Goal: Information Seeking & Learning: Learn about a topic

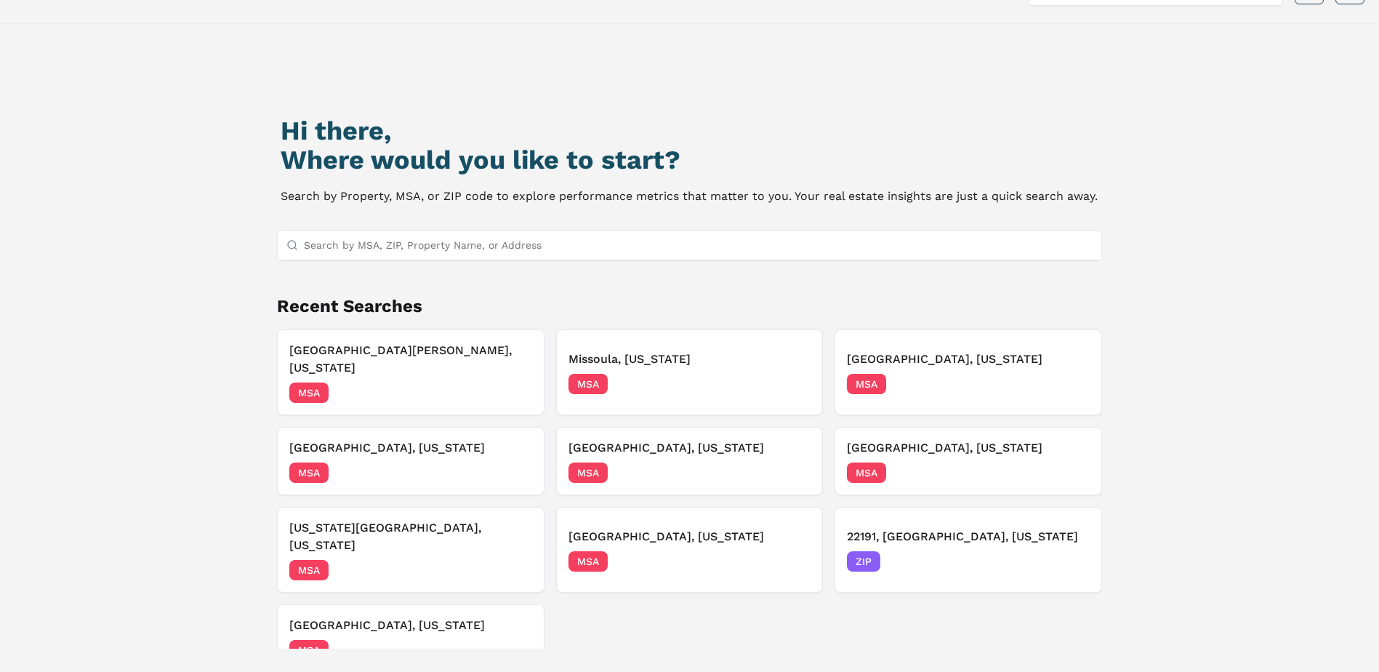
scroll to position [73, 0]
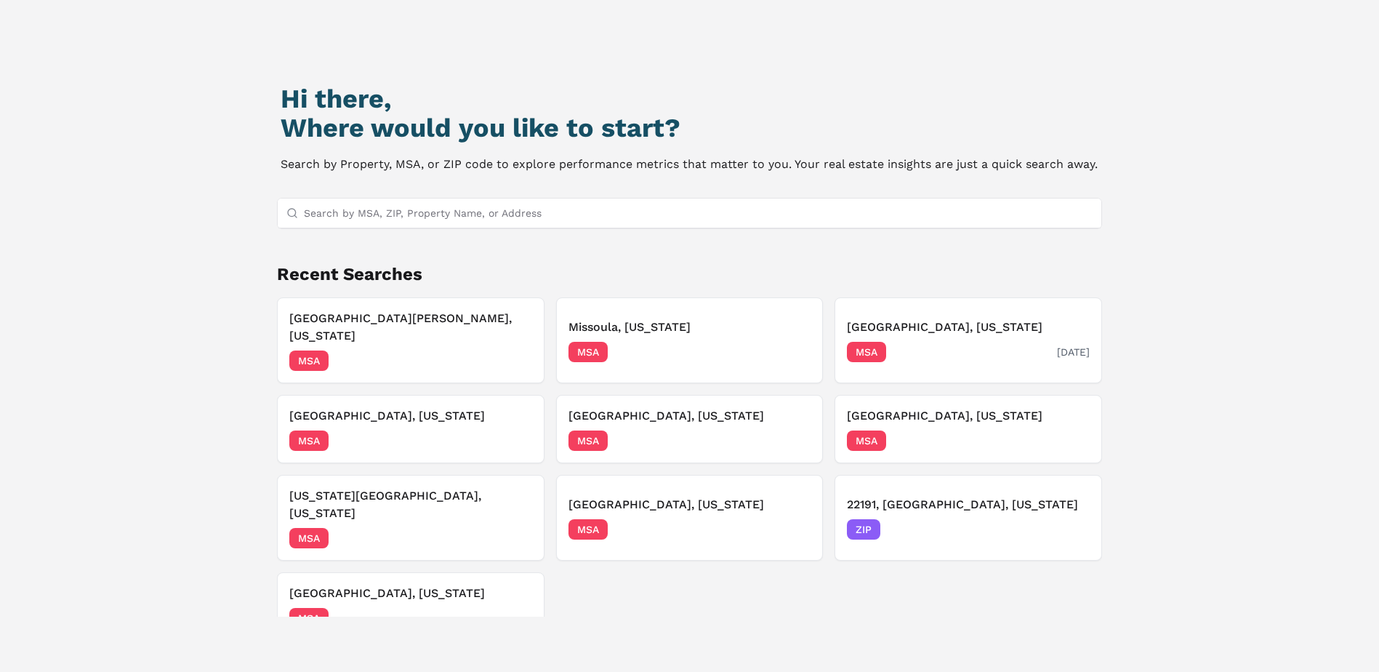
click at [908, 320] on h3 "[GEOGRAPHIC_DATA], [US_STATE]" at bounding box center [968, 326] width 243 height 17
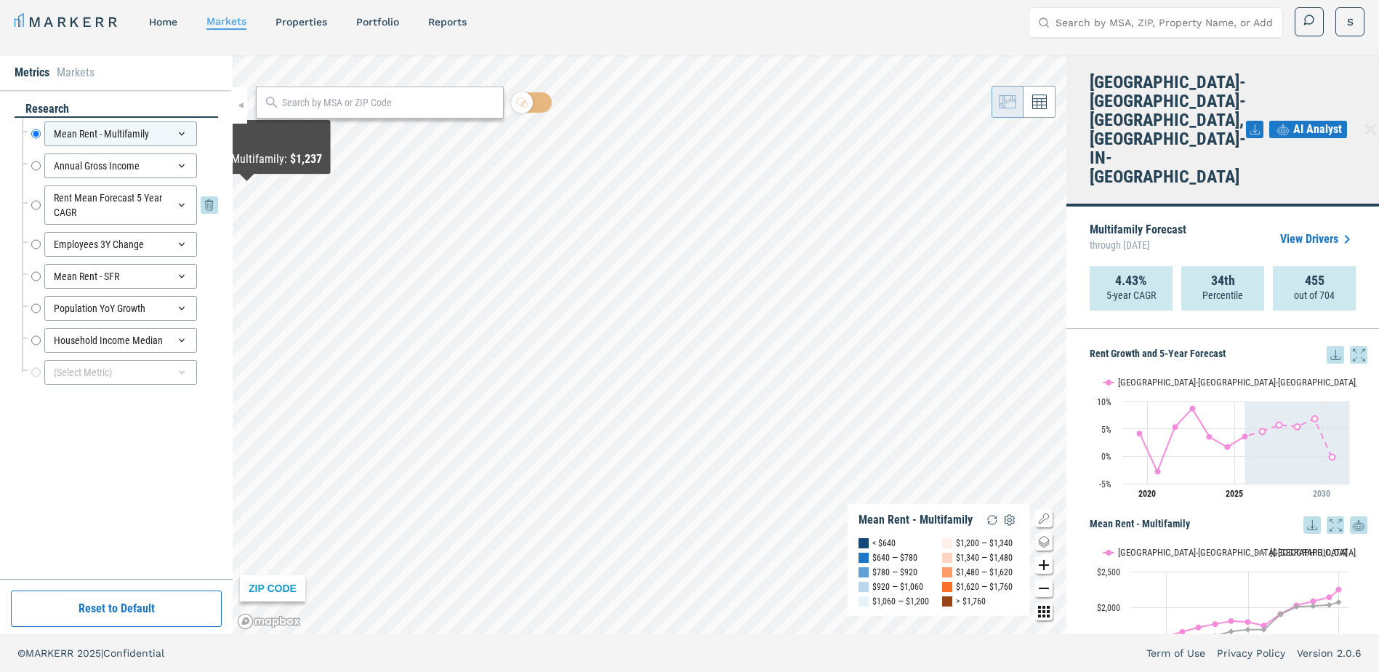
click at [108, 209] on div "Rent Mean Forecast 5 Year CAGR" at bounding box center [120, 204] width 153 height 39
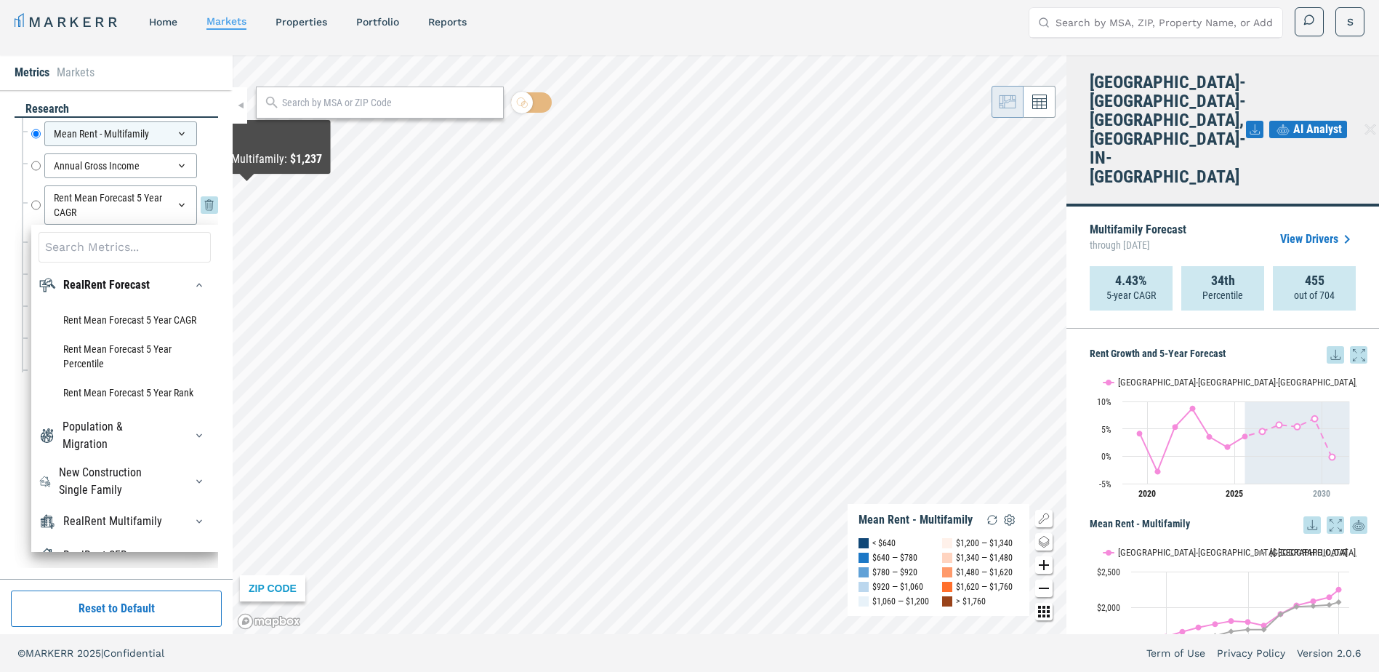
click at [39, 205] on input "Rent Mean Forecast 5 Year CAGR" at bounding box center [35, 204] width 9 height 39
radio input "false"
radio input "true"
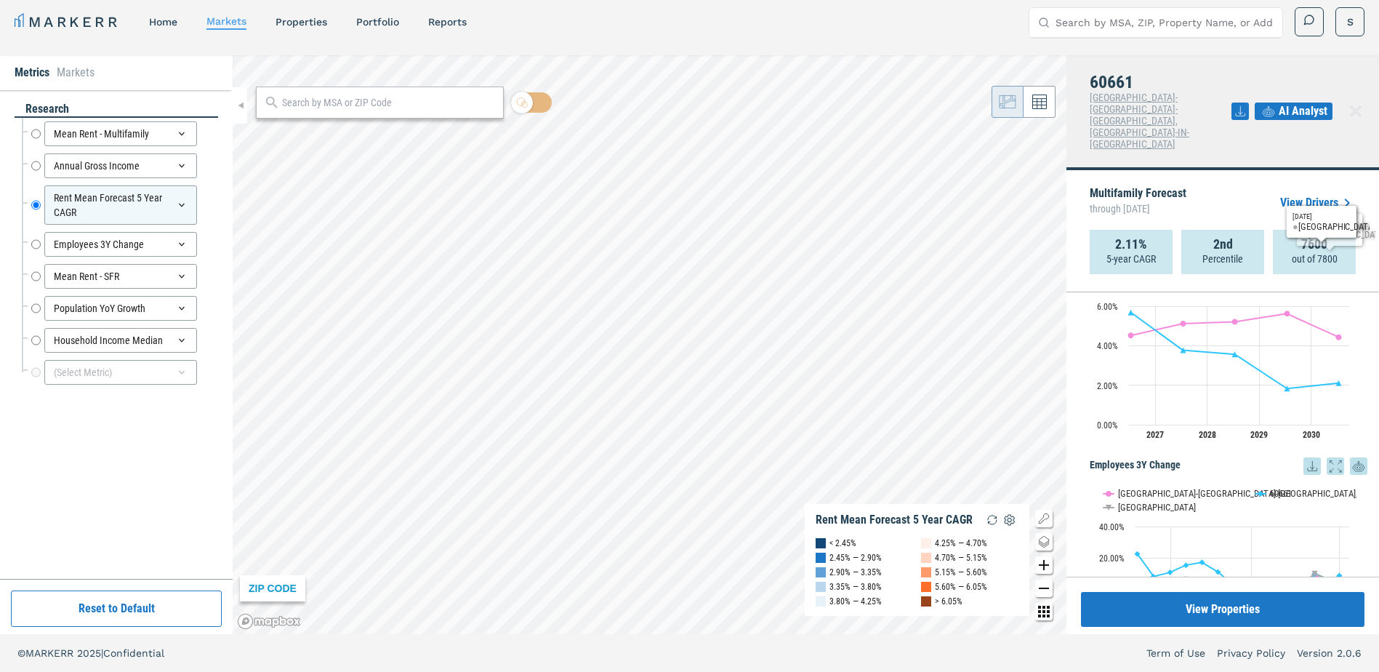
scroll to position [654, 0]
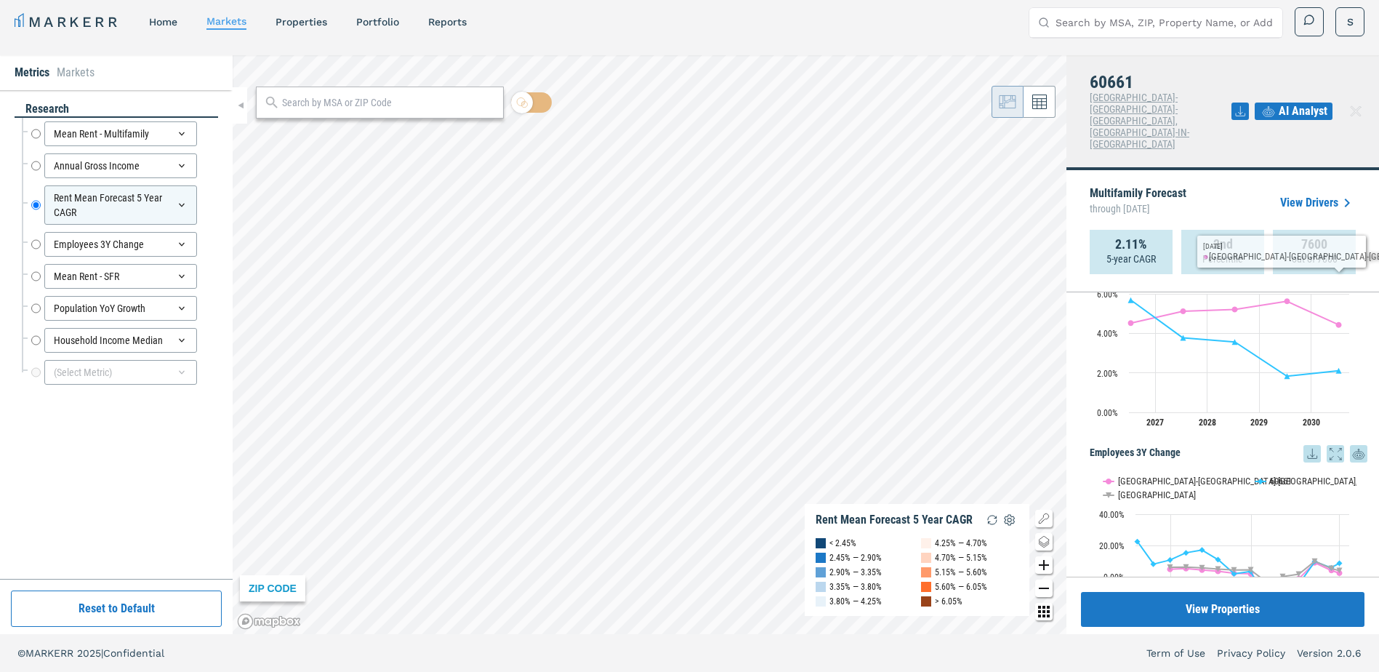
click at [1311, 76] on div "AI Analyst" at bounding box center [1299, 111] width 136 height 77
click at [1309, 102] on span "AI Analyst" at bounding box center [1302, 110] width 49 height 17
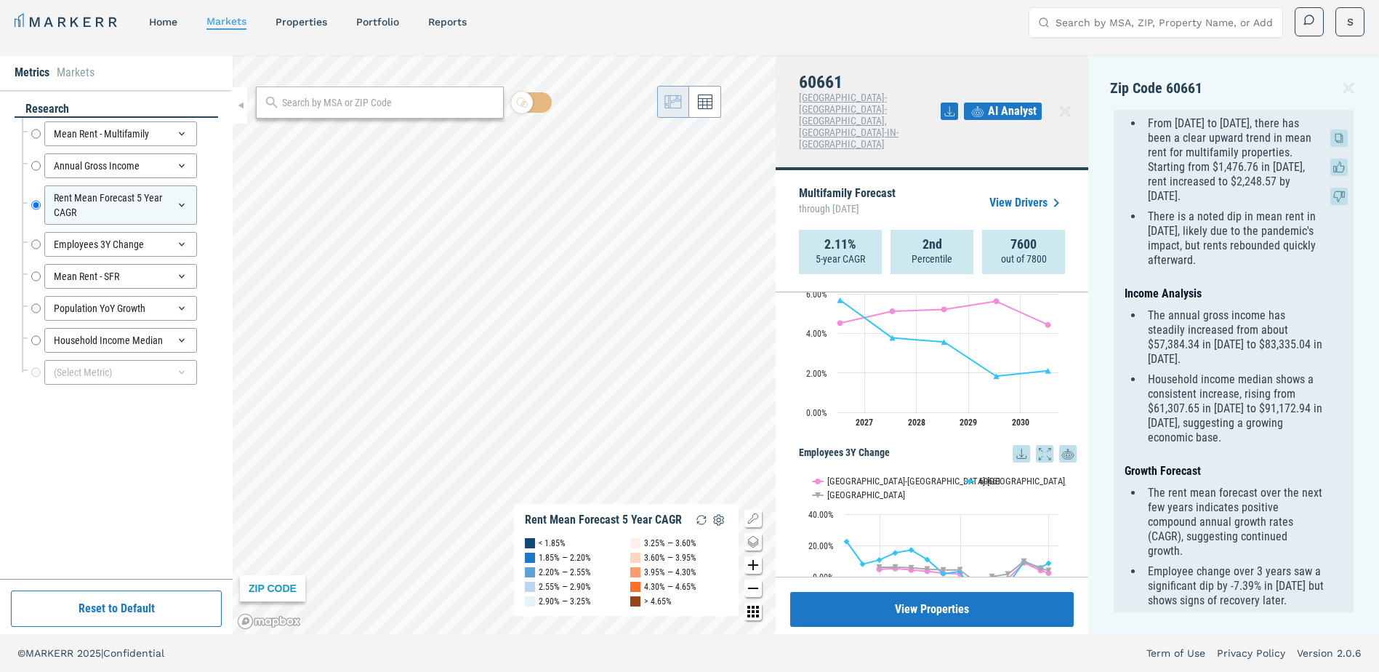
scroll to position [218, 0]
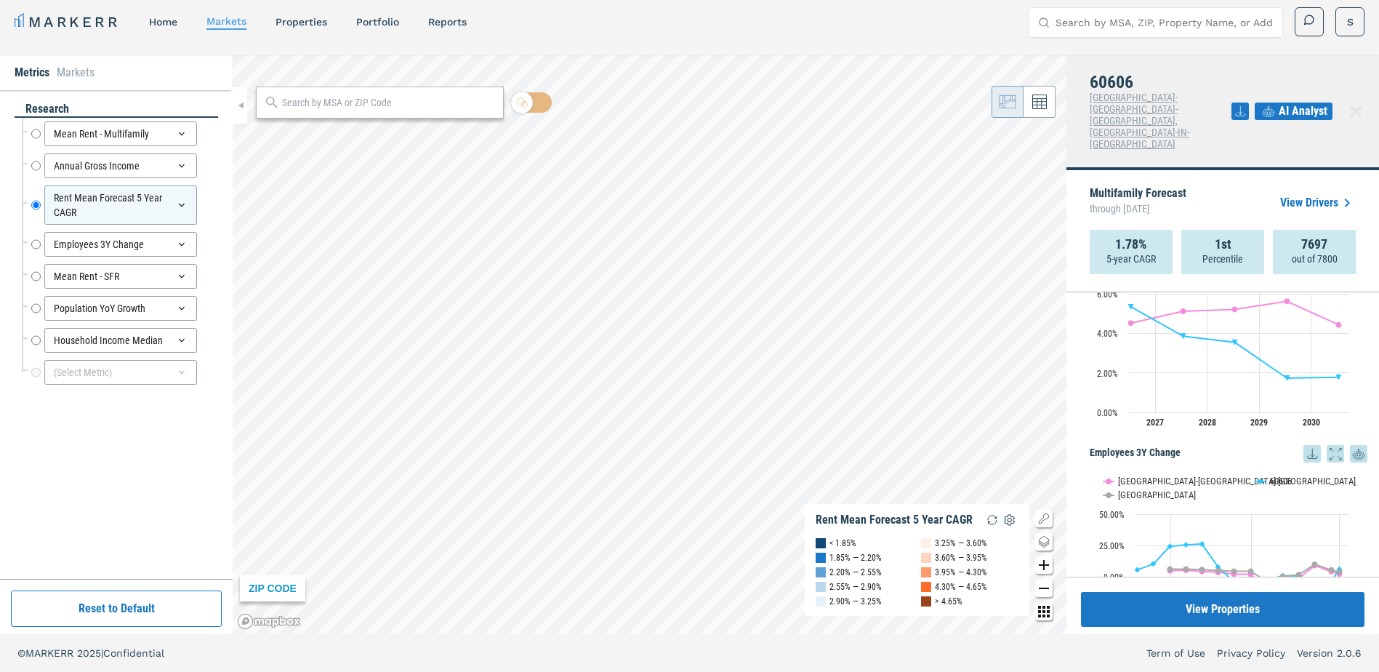
click at [1308, 102] on span "AI Analyst" at bounding box center [1302, 110] width 49 height 17
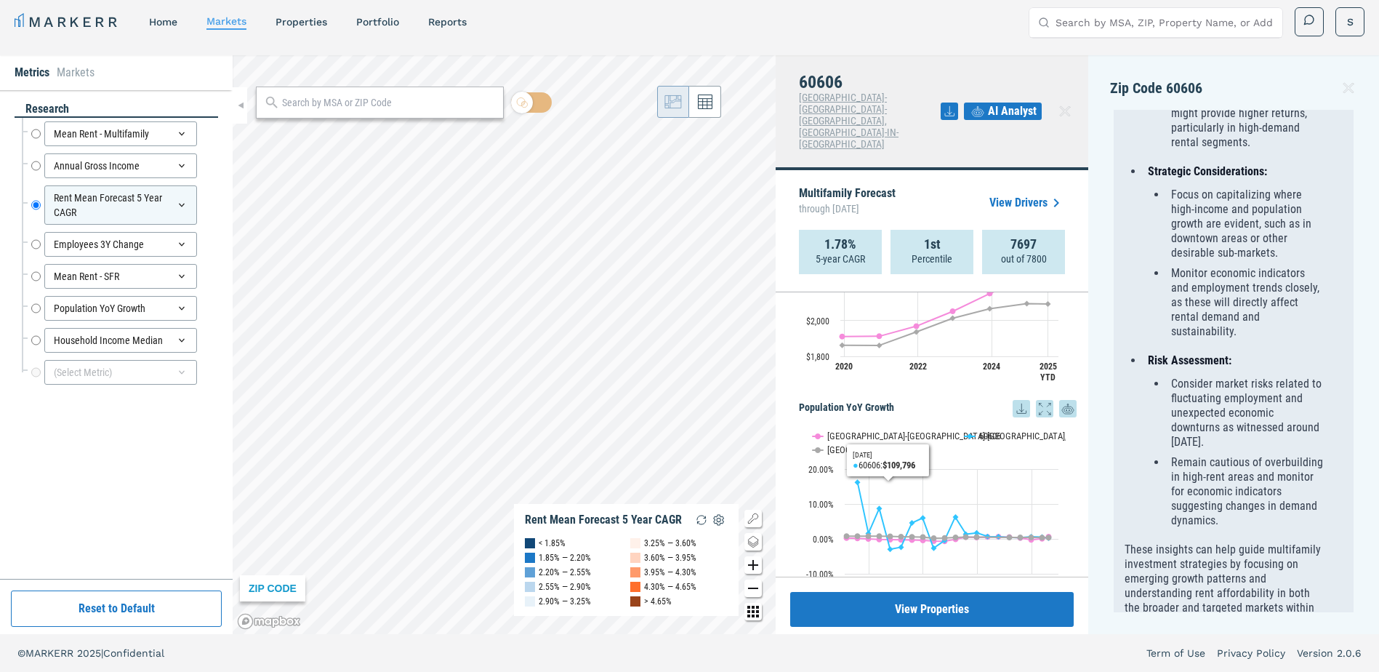
scroll to position [1095, 0]
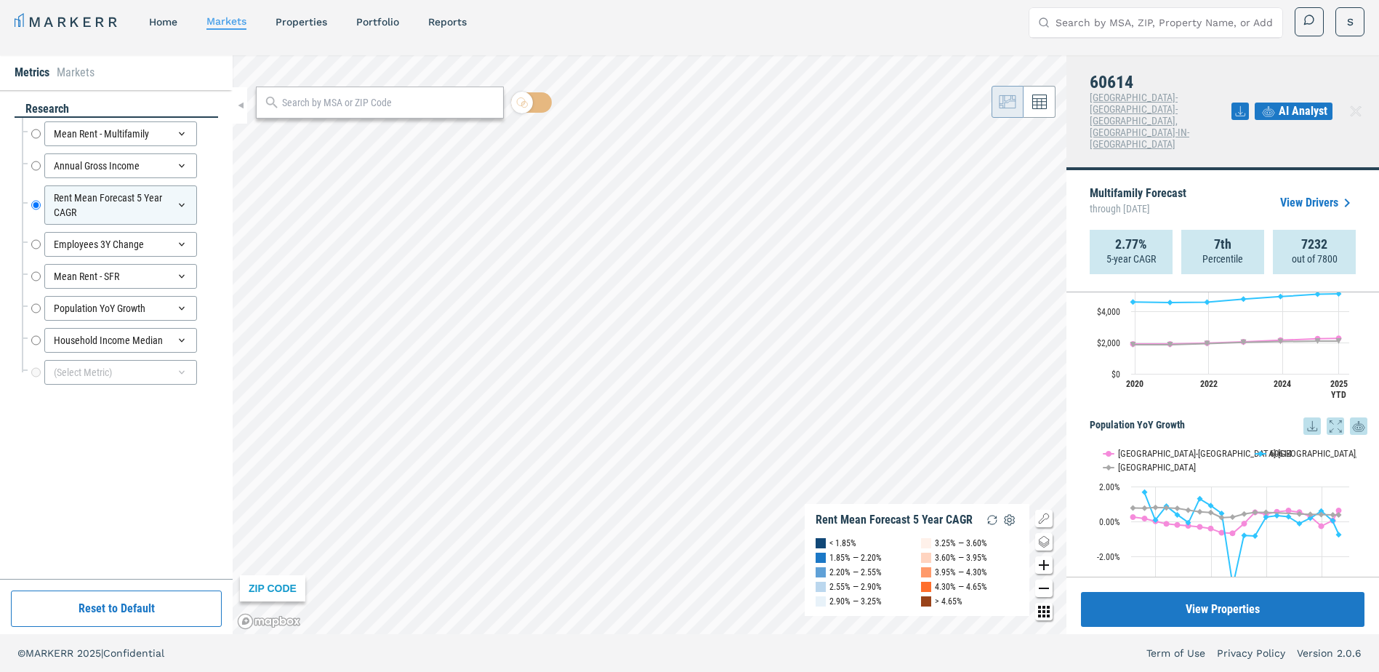
click at [1319, 194] on link "View Drivers" at bounding box center [1318, 202] width 76 height 17
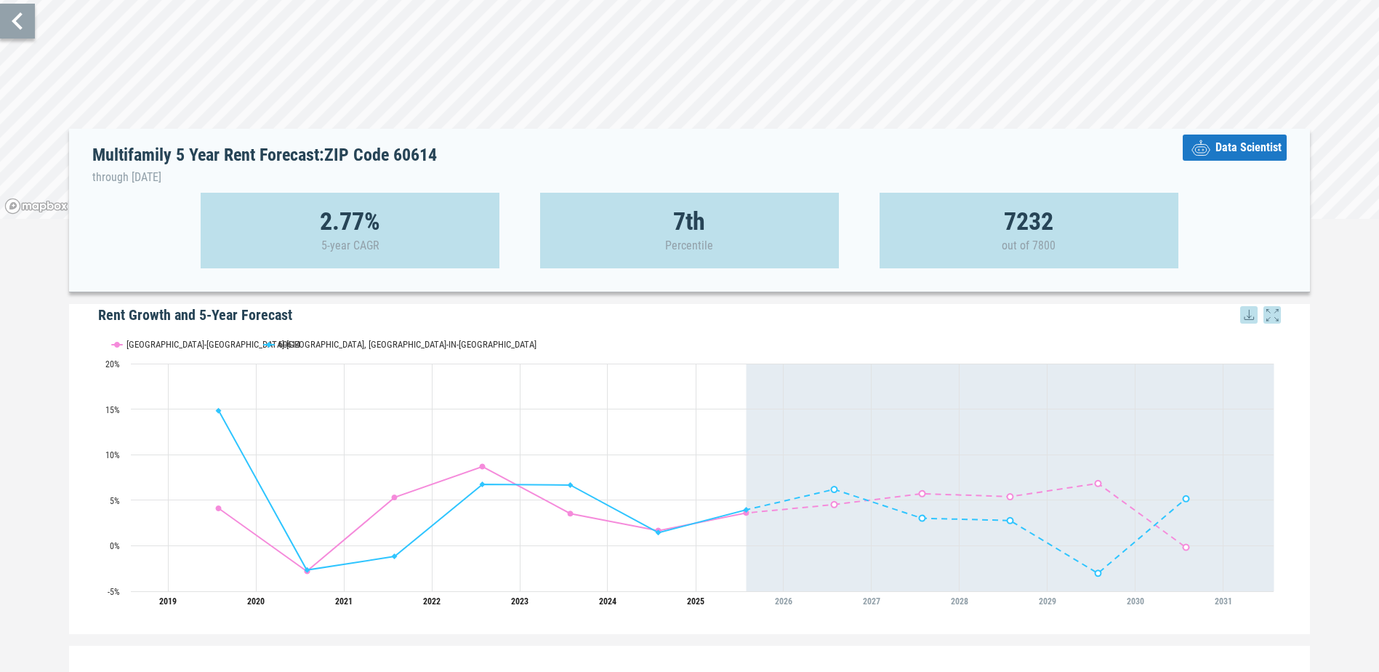
scroll to position [81, 0]
click at [17, 23] on icon at bounding box center [17, 23] width 35 height 35
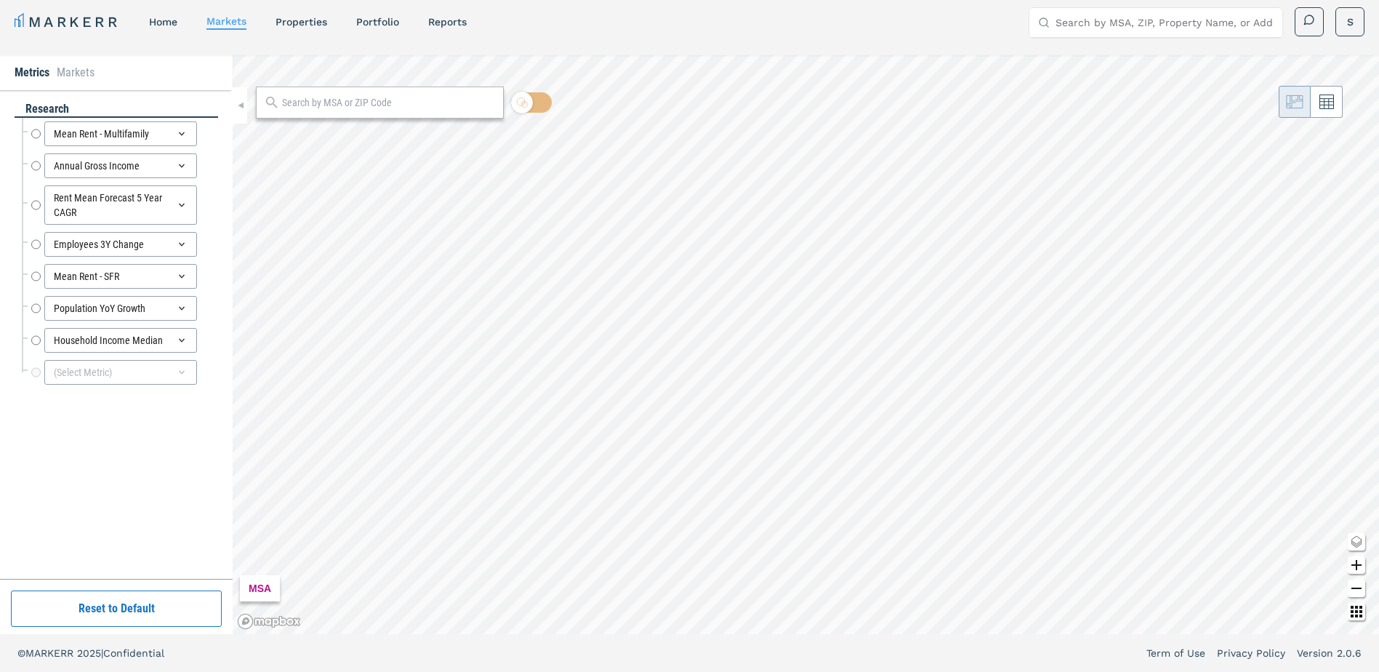
radio input "true"
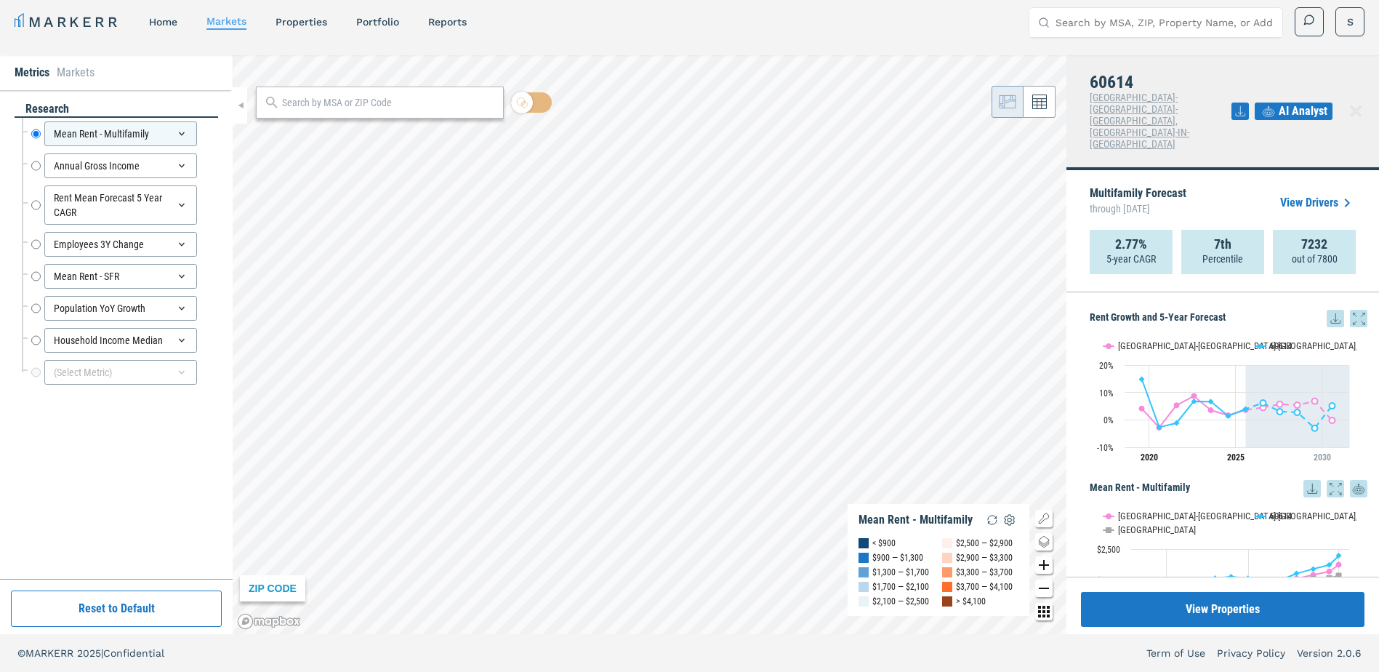
click at [1302, 102] on span "AI Analyst" at bounding box center [1302, 110] width 49 height 17
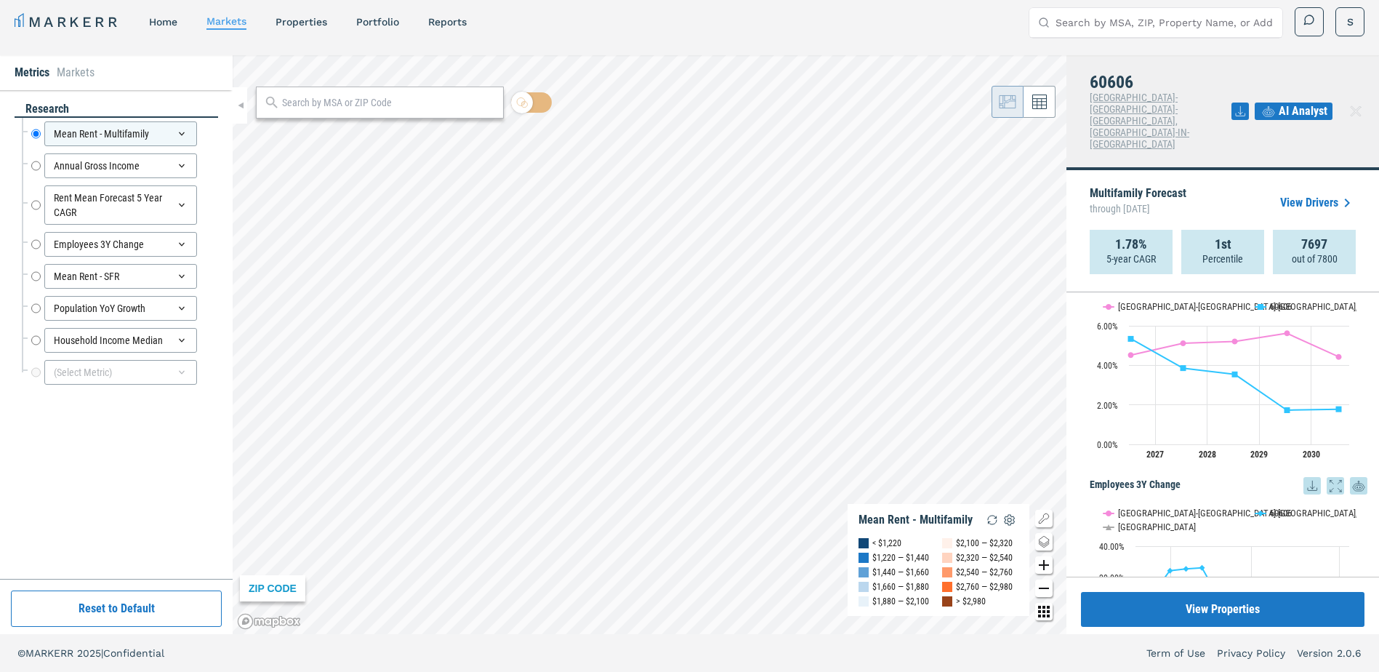
scroll to position [654, 0]
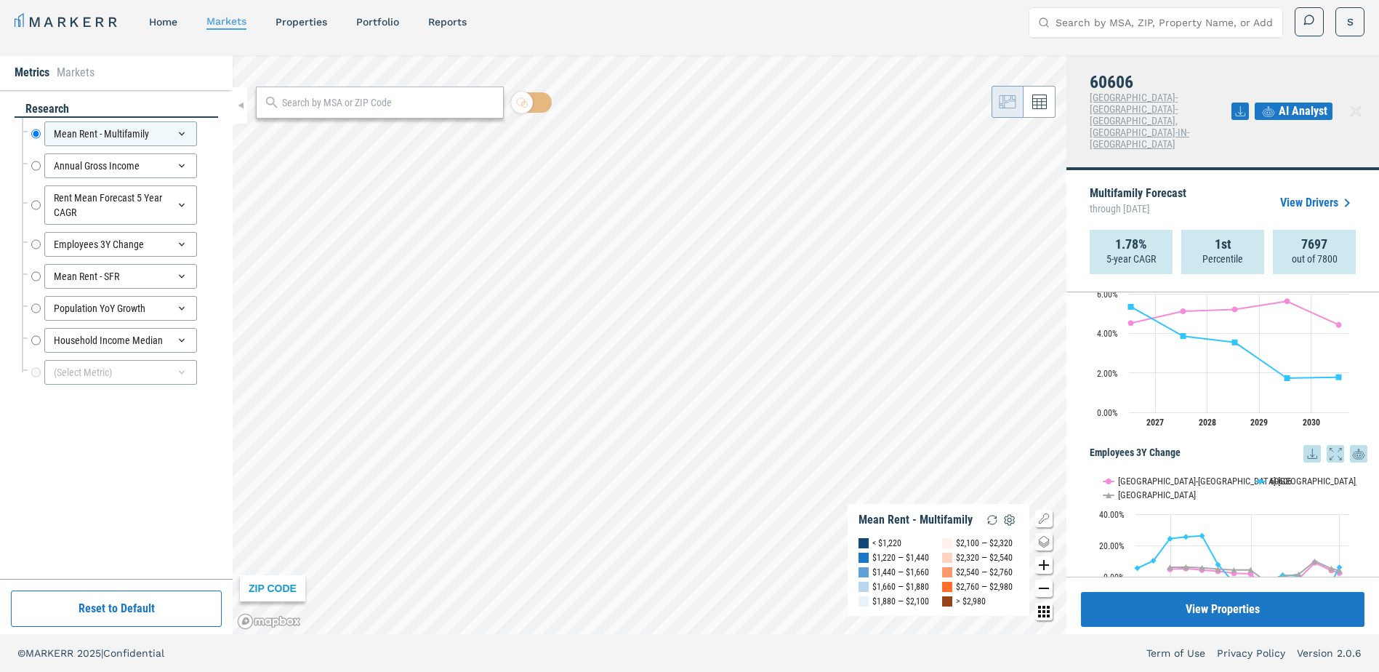
click at [1327, 194] on link "View Drivers" at bounding box center [1318, 202] width 76 height 17
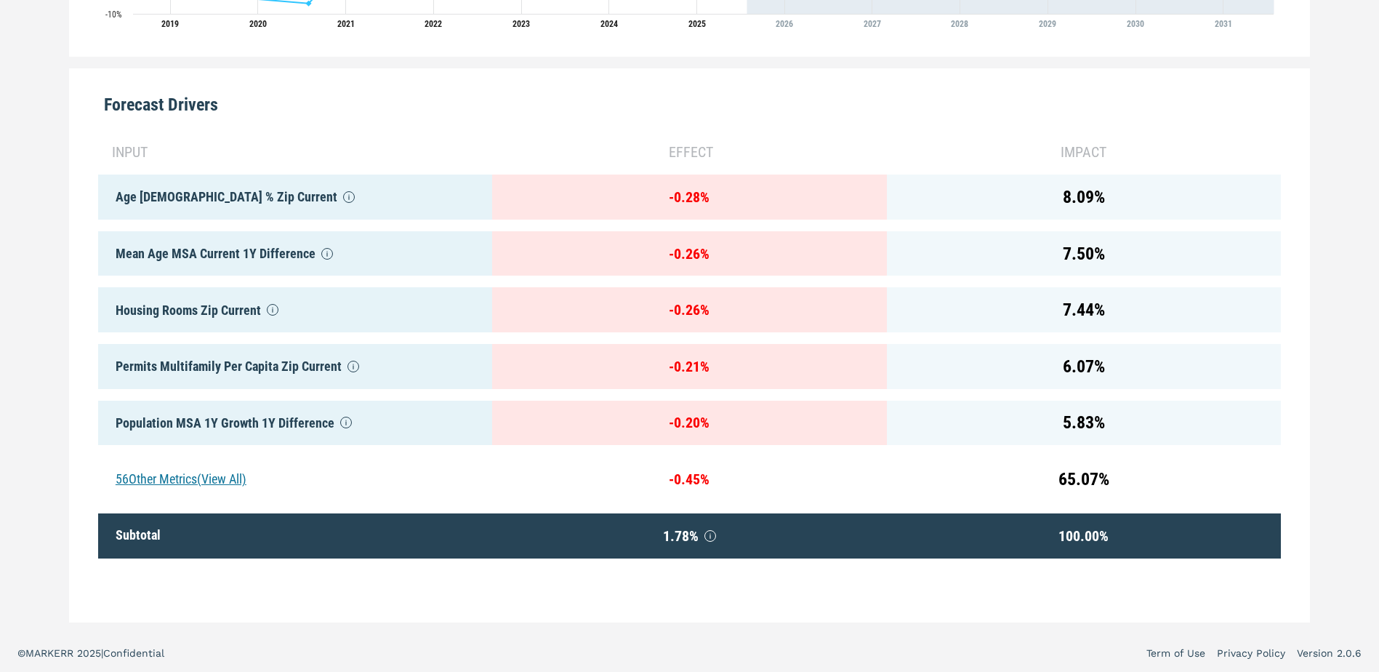
scroll to position [672, 0]
